Goal: Task Accomplishment & Management: Manage account settings

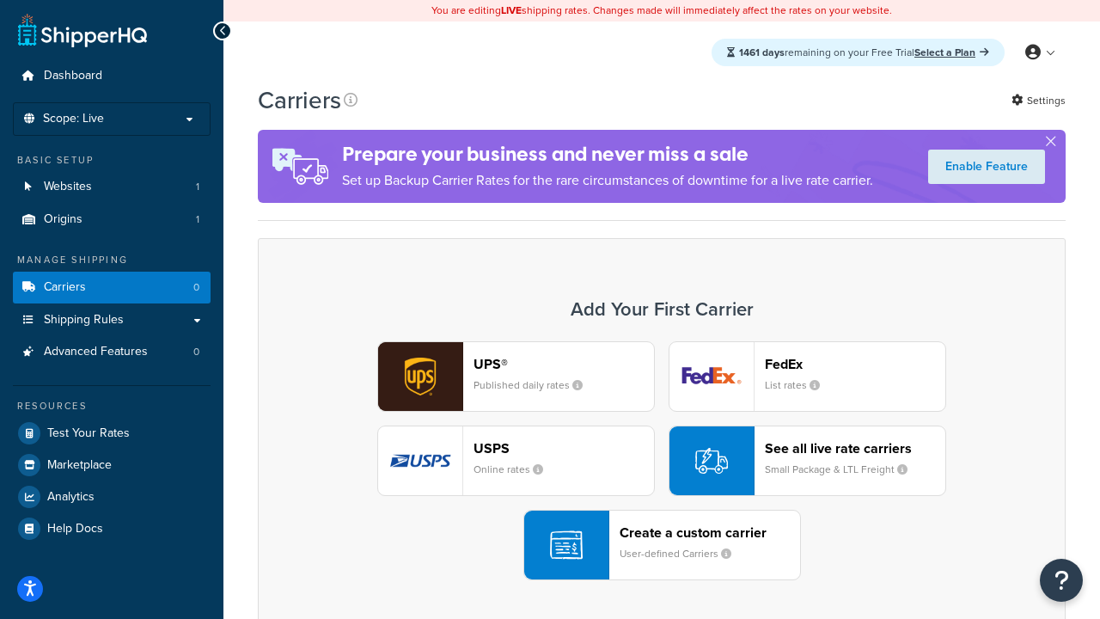
click at [662, 461] on div "UPS® Published daily rates FedEx List rates USPS Online rates See all live rate…" at bounding box center [662, 460] width 772 height 239
click at [855, 364] on header "FedEx" at bounding box center [855, 364] width 181 height 16
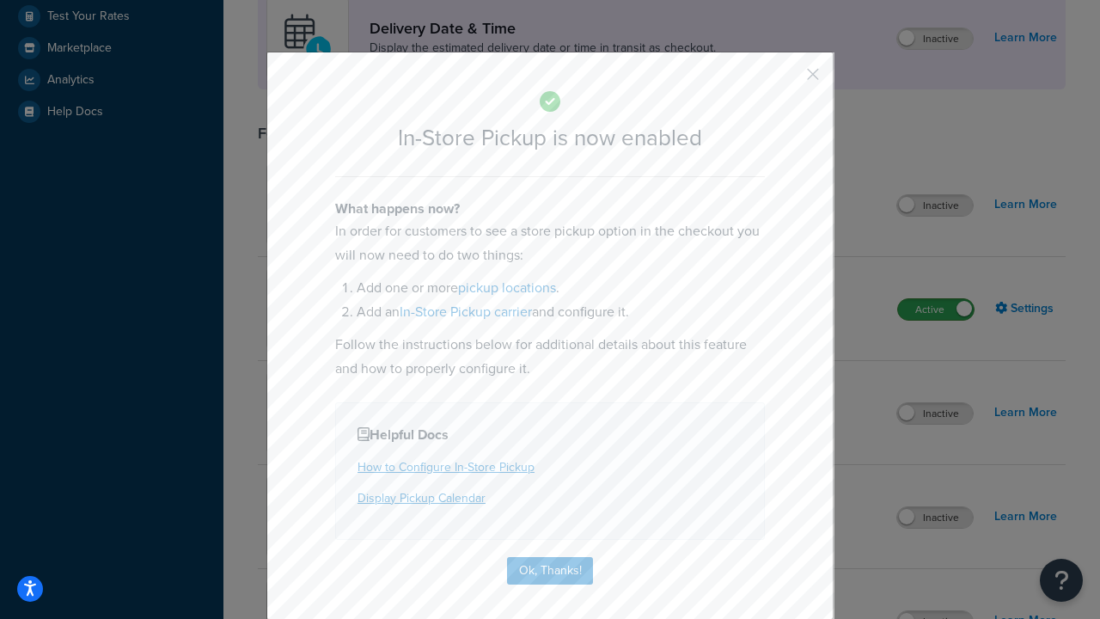
scroll to position [482, 0]
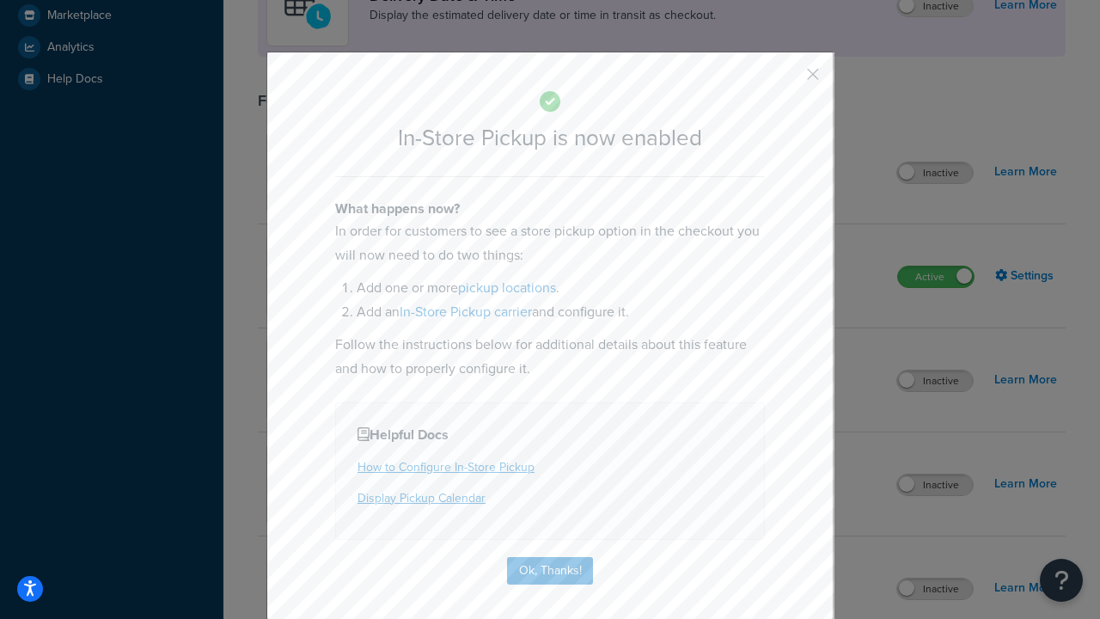
click at [787, 80] on button "button" at bounding box center [788, 80] width 4 height 4
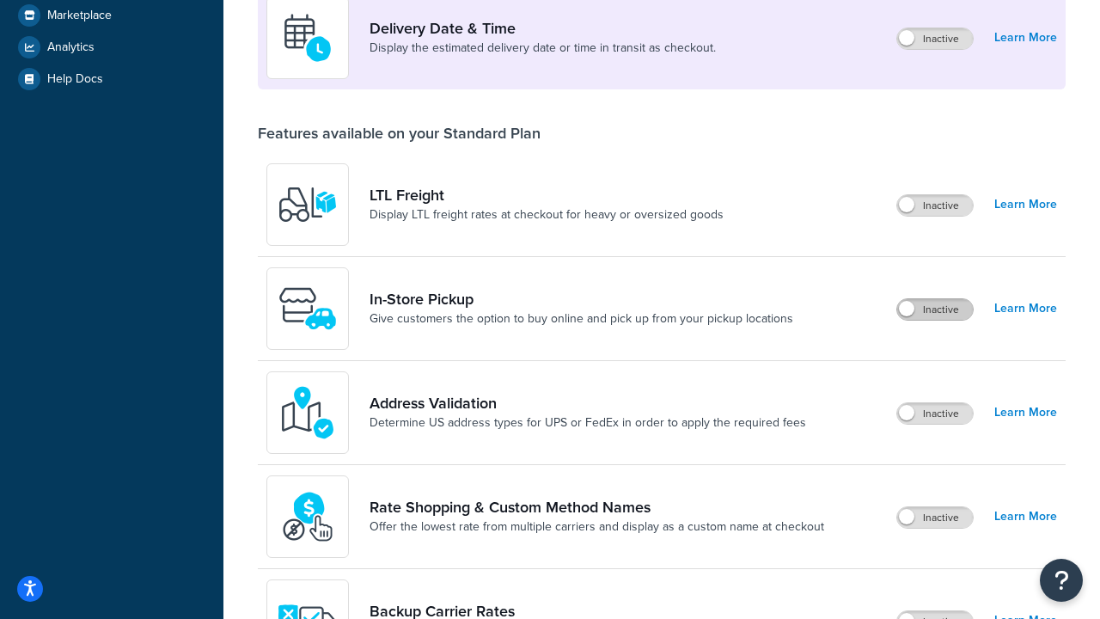
scroll to position [417, 0]
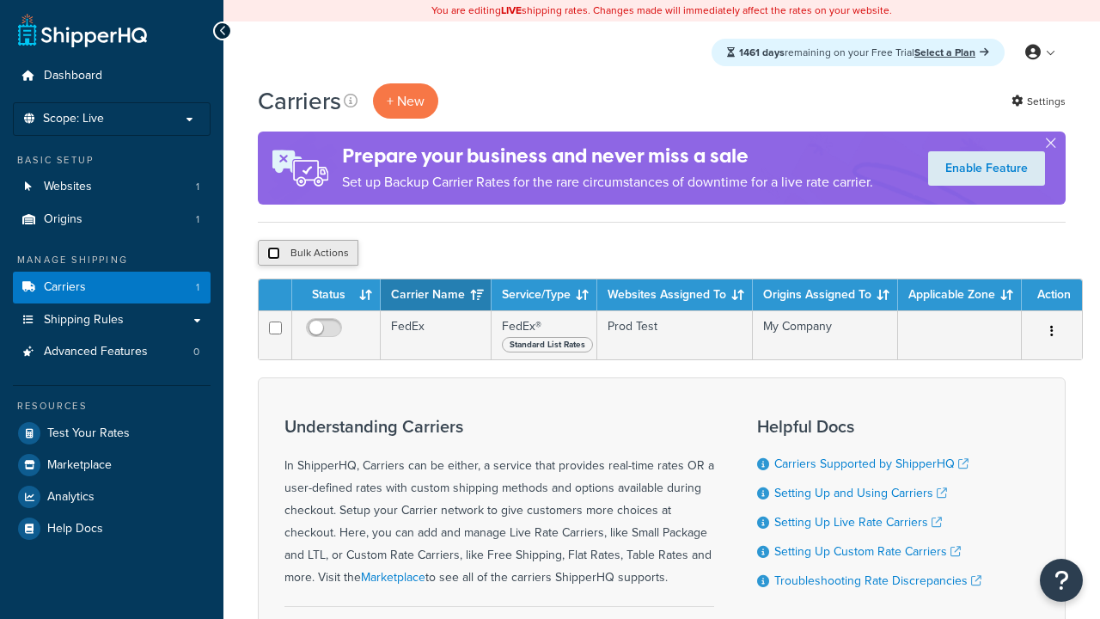
click at [273, 254] on input "checkbox" at bounding box center [273, 253] width 13 height 13
checkbox input "true"
click at [0, 0] on button "Delete" at bounding box center [0, 0] width 0 height 0
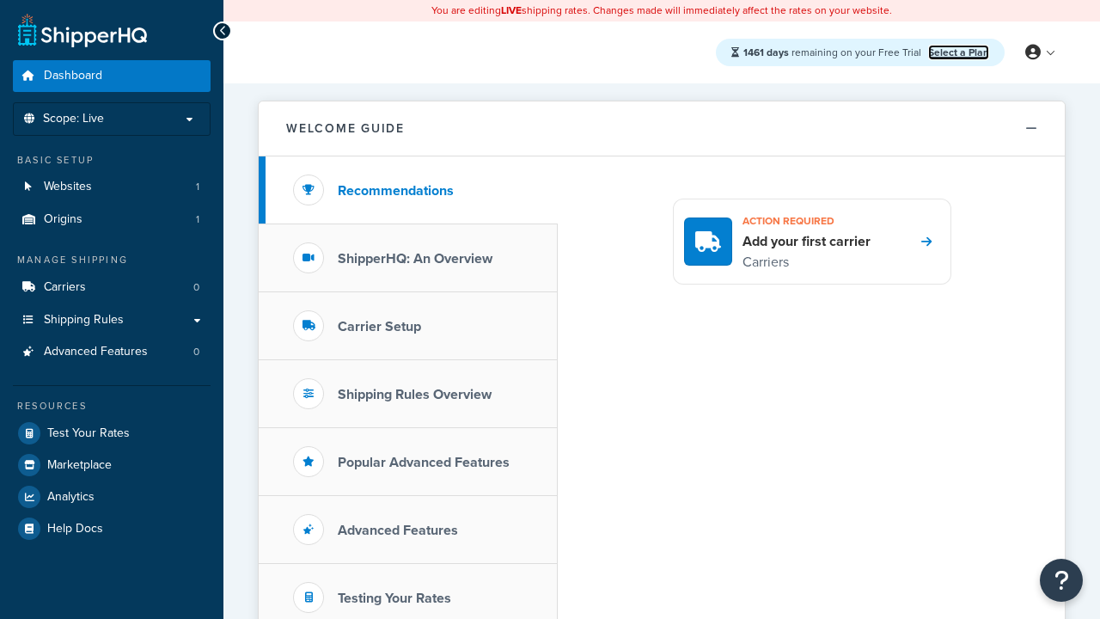
click at [959, 52] on link "Select a Plan" at bounding box center [958, 52] width 61 height 15
